Goal: Information Seeking & Learning: Compare options

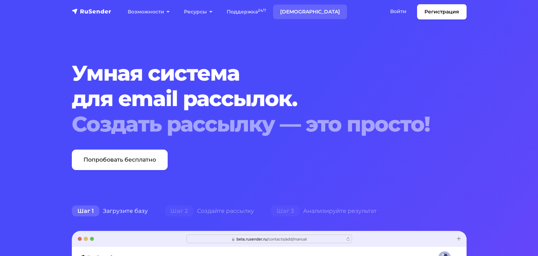
click at [296, 11] on link "[DEMOGRAPHIC_DATA]" at bounding box center [310, 12] width 74 height 15
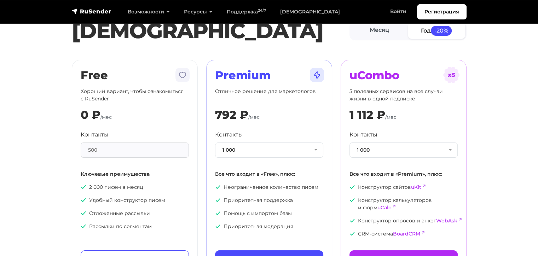
scroll to position [19, 0]
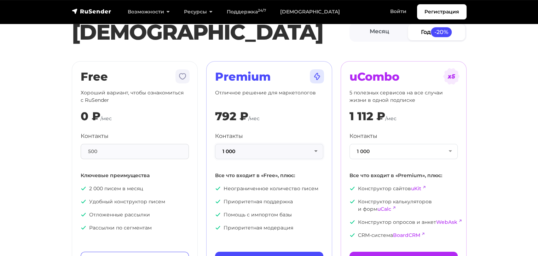
click at [247, 148] on button "1 000" at bounding box center [269, 151] width 108 height 15
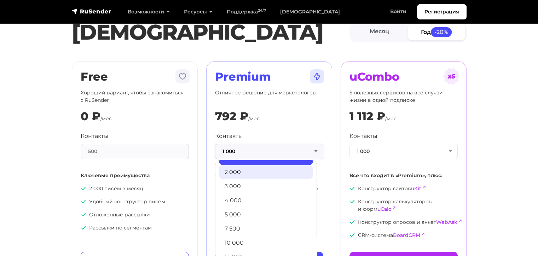
scroll to position [0, 0]
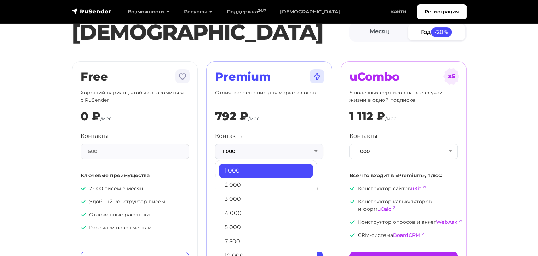
click at [242, 172] on link "1 000" at bounding box center [266, 171] width 94 height 14
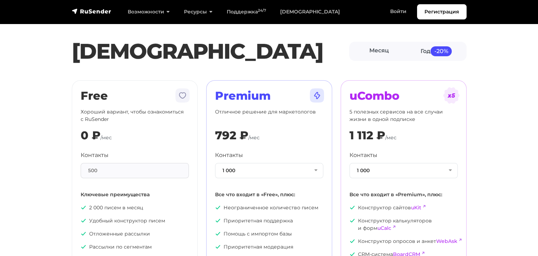
click at [509, 103] on section "Тарифы Месяц Год -20% Free Хороший вариант, чтобы ознакомиться с RuSender 0 ₽ /…" at bounding box center [269, 154] width 538 height 292
click at [382, 51] on link "Месяц" at bounding box center [379, 51] width 57 height 16
click at [152, 168] on div "500" at bounding box center [135, 170] width 108 height 15
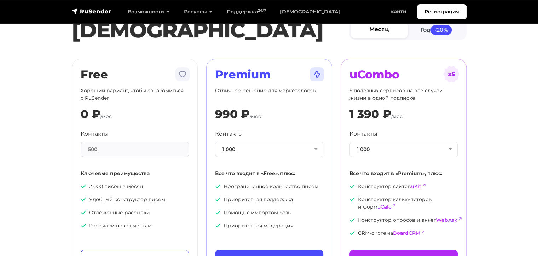
scroll to position [24, 0]
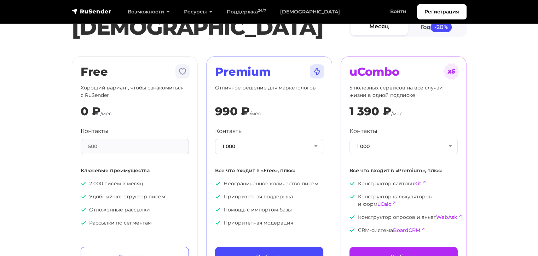
click at [508, 125] on section "Тарифы Месяц Год -20% Free Хороший вариант, чтобы ознакомиться с RuSender 0 ₽ /…" at bounding box center [269, 130] width 538 height 292
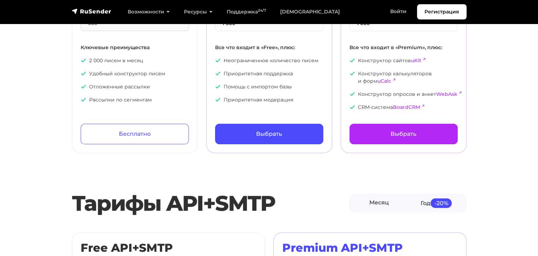
scroll to position [0, 0]
